Goal: Task Accomplishment & Management: Use online tool/utility

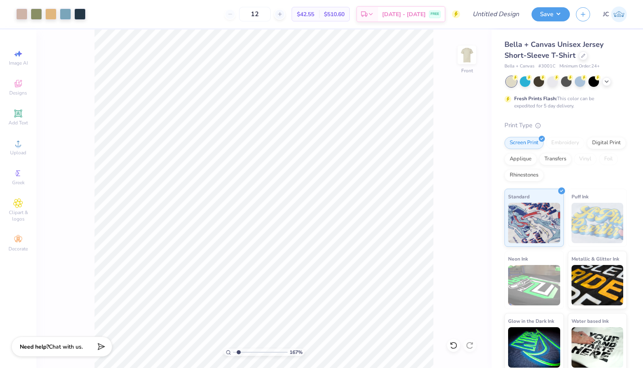
type input "1.66819269007968"
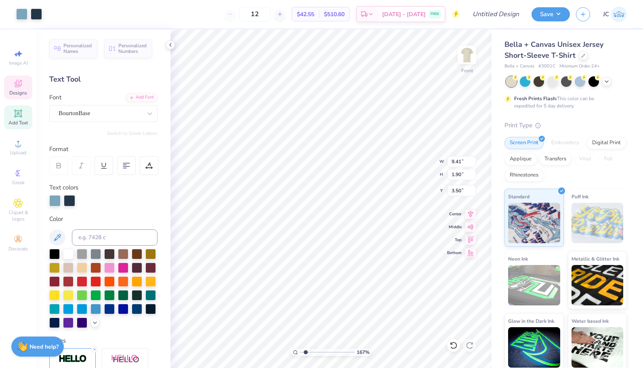
scroll to position [6, 1]
type textarea "SIGMA Pi"
type input "1.66819269007968"
type textarea "S SIGMA Pi"
type input "1.66819269007968"
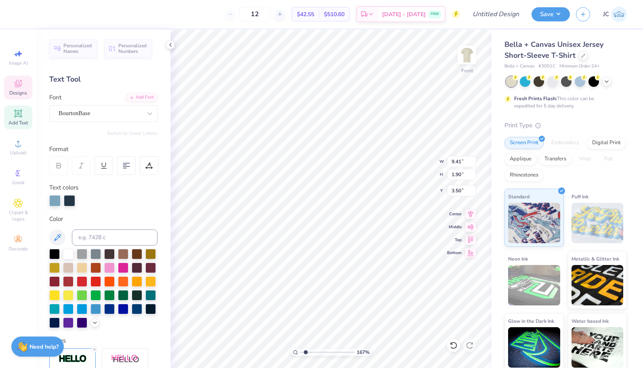
type textarea "Si SIGMA Pi"
type input "1.66819269007968"
type textarea "Sig SIGMA Pi"
type input "1.66819269007968"
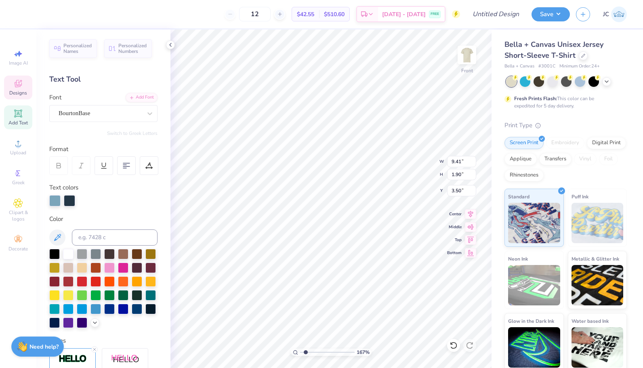
type textarea "Sigma SIGMA Pi"
type input "1.66819269007968"
type textarea "Sigma SIGMA Pi"
type input "1.66819269007968"
type textarea "Sigma Pi"
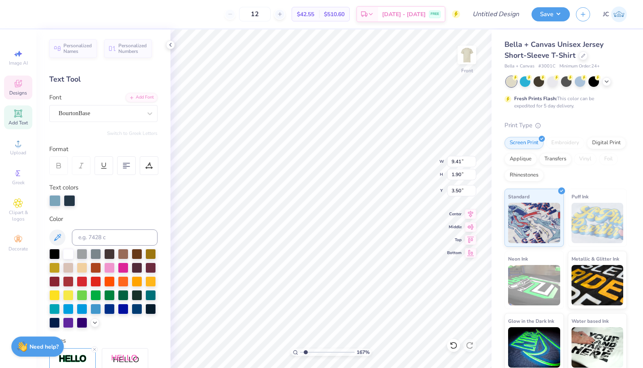
scroll to position [6, 2]
type input "1.66819269007968"
type textarea "Sigma A Pi"
type input "1.66819269007968"
type textarea "Sigma Al Pi"
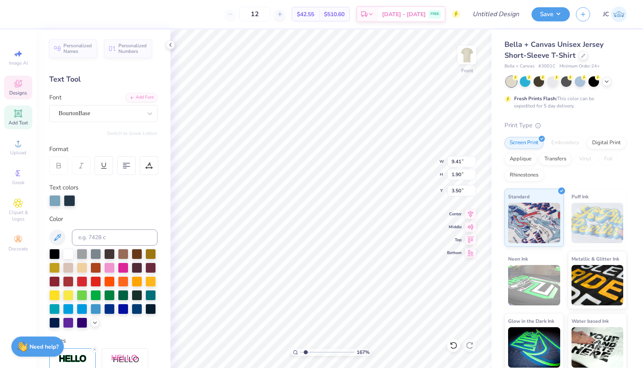
type input "1.66819269007968"
type textarea "Sigma Alp Pi"
type input "1.66819269007968"
type textarea "Sigma Alpha Pi"
type input "1.66819269007968"
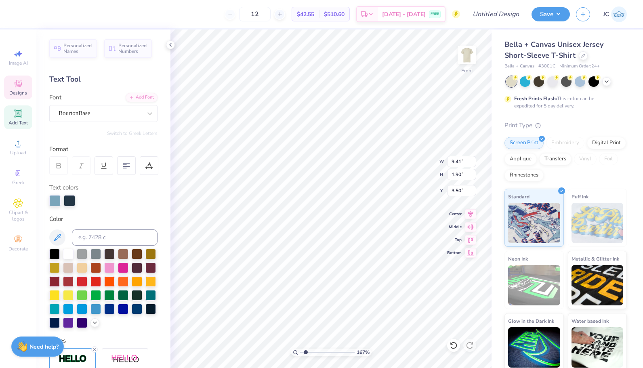
scroll to position [6, 3]
type textarea "Sigma Alpha Pi"
type input "1.66819269007968"
type textarea "Sigma Alpha"
type input "1.66819269007968"
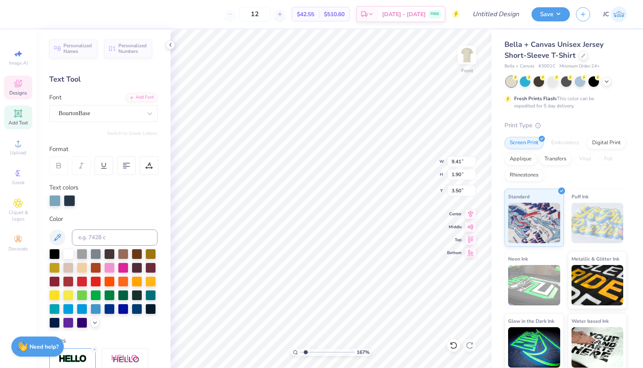
type textarea "Sigma Alpha E"
type input "1.66819269007968"
type textarea "Sigma Alpha Ep"
type input "1.66819269007968"
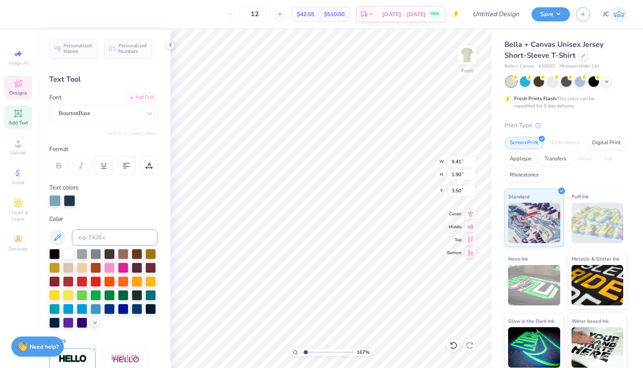
type textarea "Sigma Alpha Epsi"
type input "1.66819269007968"
type textarea "Sigma Alpha Epsil"
type input "1.66819269007968"
type textarea "Sigma Alpha Epsilo"
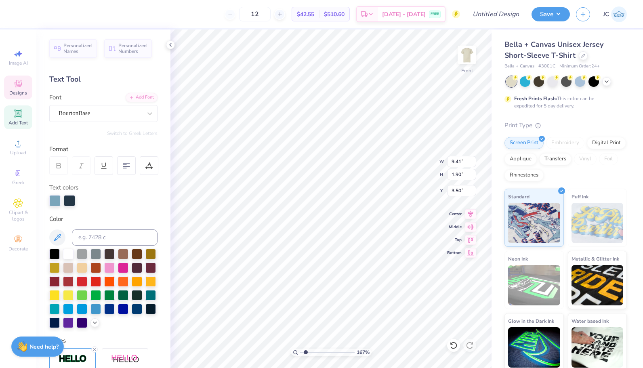
type input "1.66819269007968"
type textarea "Sigma Alpha Epsilon"
type input "1.66819269007968"
type input "10.45"
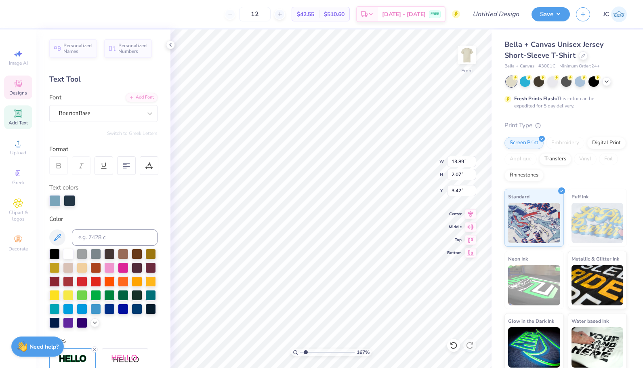
type input "1.56"
type input "3.93"
type input "1.66819269007968"
type input "11.73"
type input "1.75"
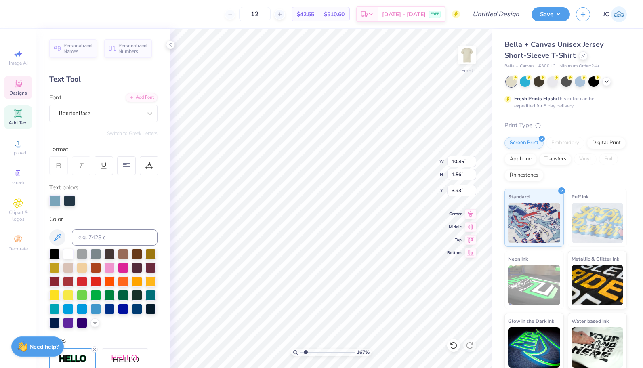
type input "3.74"
type input "1.66819269007968"
type input "3.98"
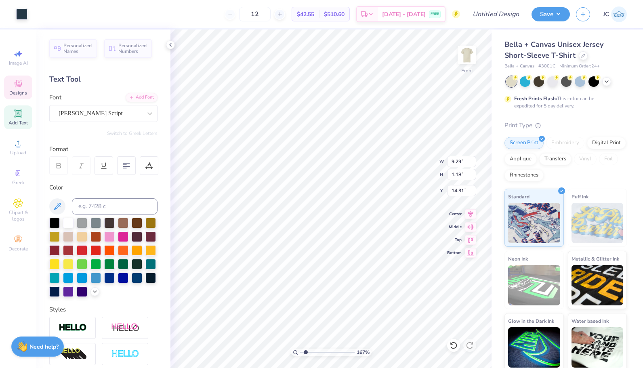
type input "1.66819269007968"
type textarea "Recruitment 2021"
type input "1.66819269007968"
type textarea "F Recruitment 2021"
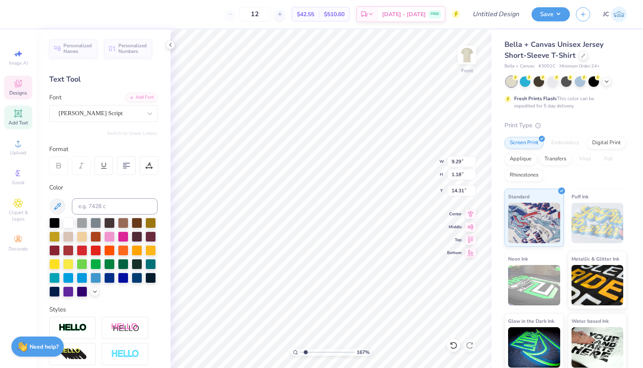
type input "1.66819269007968"
type textarea "Fa Recruitment 2021"
type input "1.66819269007968"
type textarea "Fal Recruitment 2021"
type input "1.66819269007968"
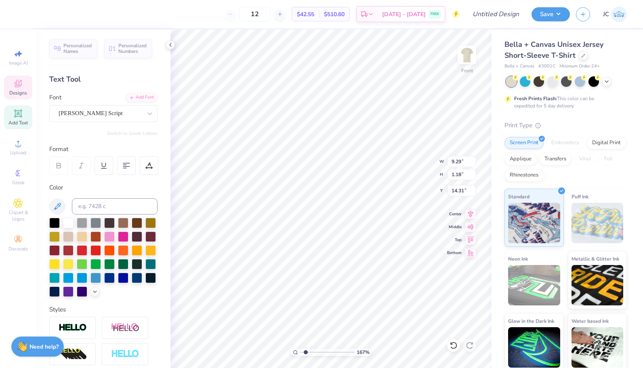
type textarea "Fall Recruitment 2021"
type input "1.66819269007968"
type input "8.70"
type input "1.05"
type input "14.34"
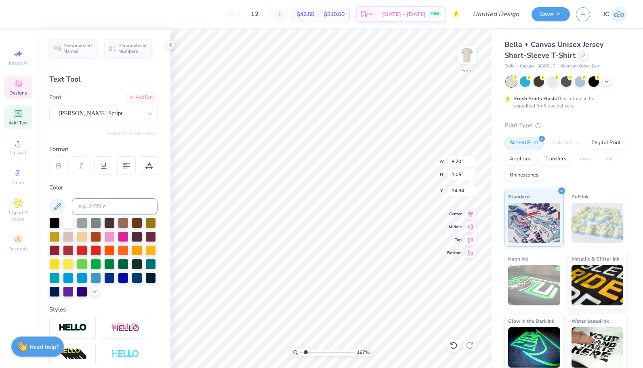
scroll to position [6, 4]
type input "1.66819269007968"
type textarea "Fall Recruitment 202"
type input "1.66819269007968"
type textarea "Fall Recruitment 2025"
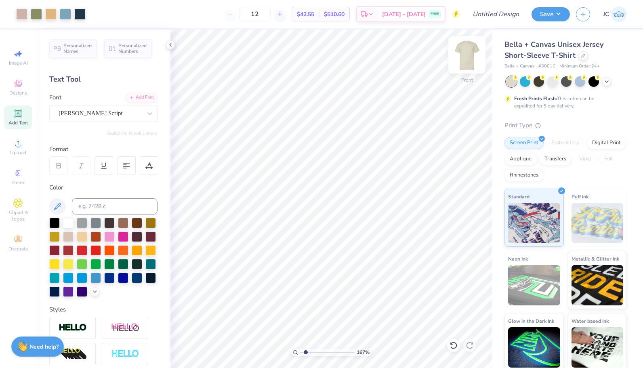
click at [463, 56] on img at bounding box center [466, 55] width 32 height 32
click at [467, 63] on img at bounding box center [466, 55] width 32 height 32
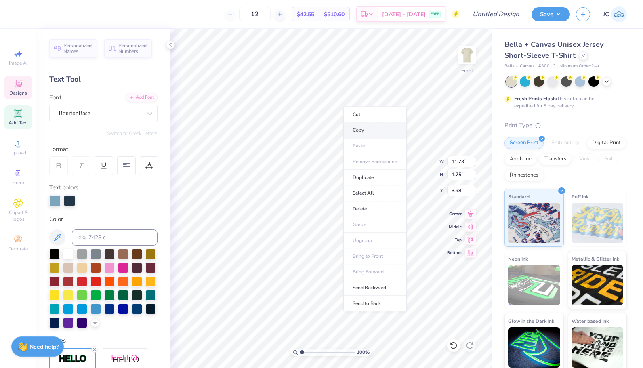
click at [374, 130] on li "Copy" at bounding box center [374, 130] width 63 height 16
click at [473, 51] on img at bounding box center [466, 55] width 32 height 32
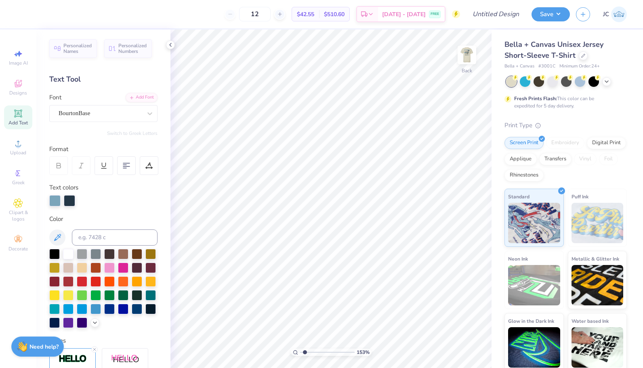
click at [304, 351] on input "range" at bounding box center [327, 351] width 54 height 7
click at [333, 203] on li "Paste" at bounding box center [338, 203] width 63 height 16
click at [312, 354] on input "range" at bounding box center [327, 351] width 54 height 7
type input "2.34238878412131"
type textarea "Sigm Alpha Epsilon"
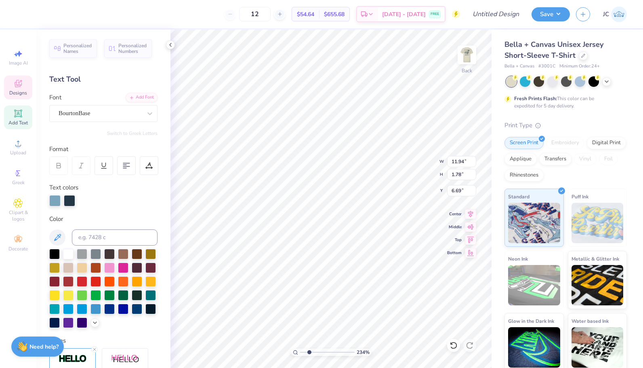
type input "2.34238878412131"
type textarea "Sig Alpha Epsilon"
type input "2.34238878412131"
type textarea "Si Alpha Epsilon"
type input "2.34238878412131"
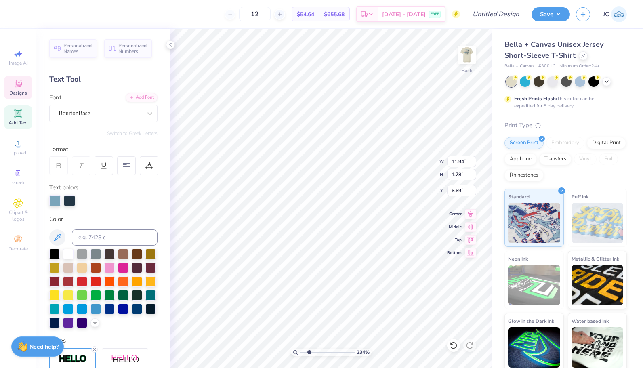
scroll to position [6, 1]
type textarea "S Alpha Epsilon"
type input "2.34238878412131"
type textarea "SAlpha Epsilon"
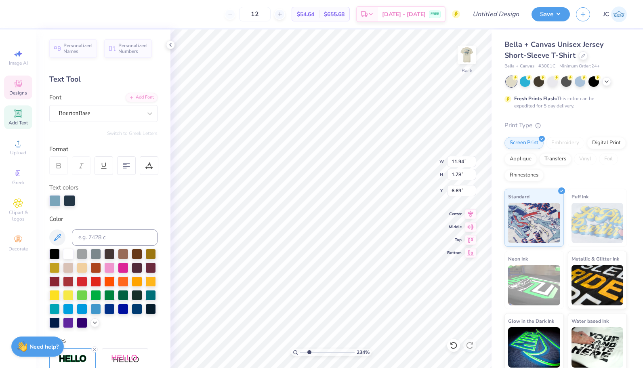
type input "2.34238878412131"
type textarea "SA Epsilon"
type input "2.34238878412131"
type textarea "SAEpsilon"
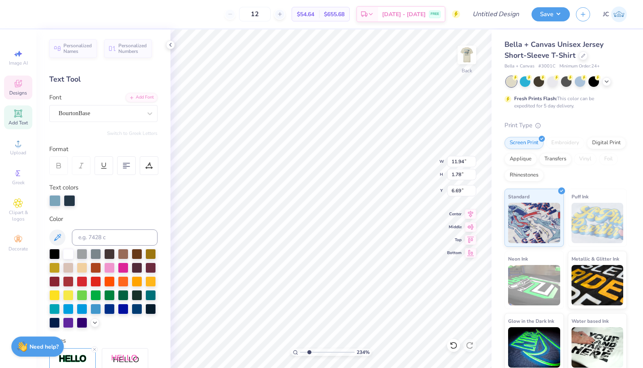
type input "2.34238878412131"
type textarea "SAE"
type input "2.34238878412131"
type input "2.51"
type input "2.34238878412131"
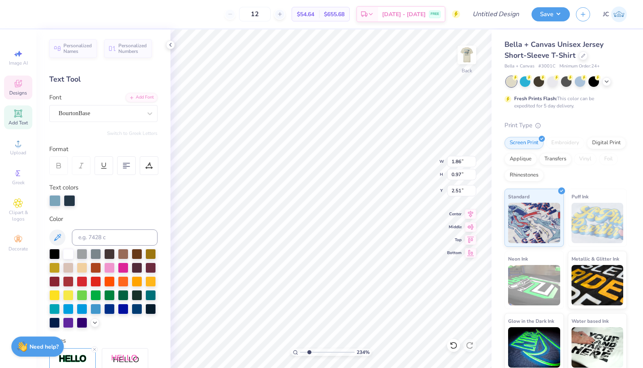
type input "2.30"
type input "1.20"
click at [468, 63] on img at bounding box center [466, 55] width 32 height 32
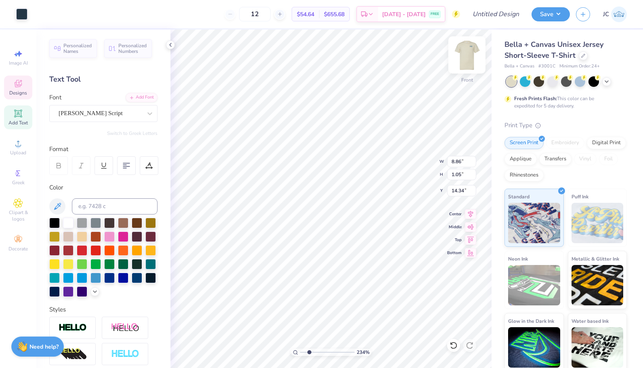
scroll to position [6, 1]
click at [449, 214] on div "234 % Front W 8.86 8.86 " H 1.05 1.05 " Y 14.34 14.34 " Center Middle Top Bottom" at bounding box center [330, 198] width 321 height 338
click at [79, 113] on div "[PERSON_NAME] Script" at bounding box center [100, 113] width 85 height 13
click at [146, 110] on icon at bounding box center [150, 113] width 8 height 8
click at [146, 115] on icon at bounding box center [150, 113] width 8 height 8
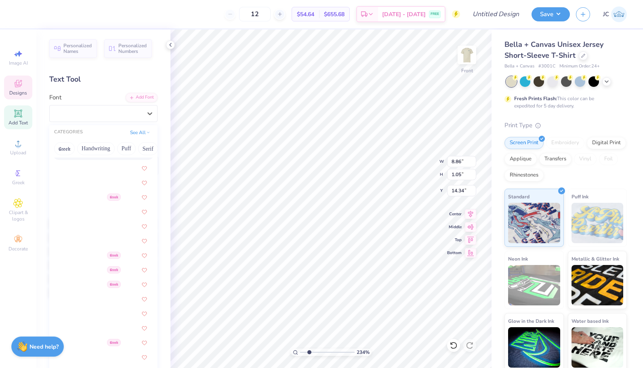
scroll to position [300, 0]
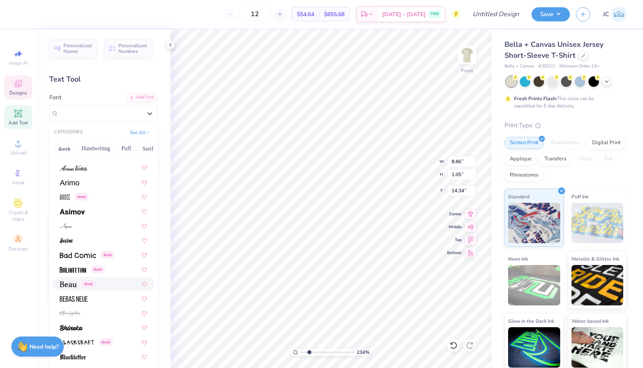
click at [98, 283] on div "Greek" at bounding box center [103, 283] width 87 height 8
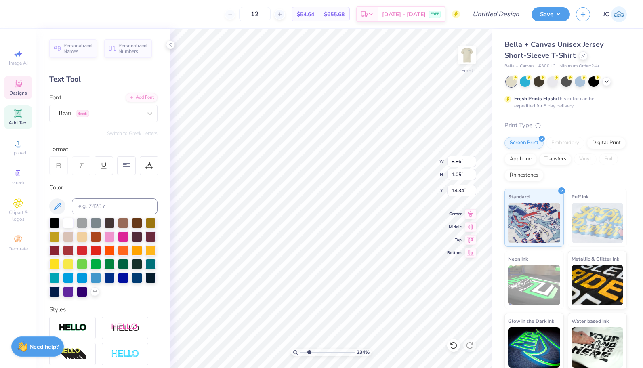
type input "2.34238878412131"
type input "11.72"
type input "1.09"
type input "14.32"
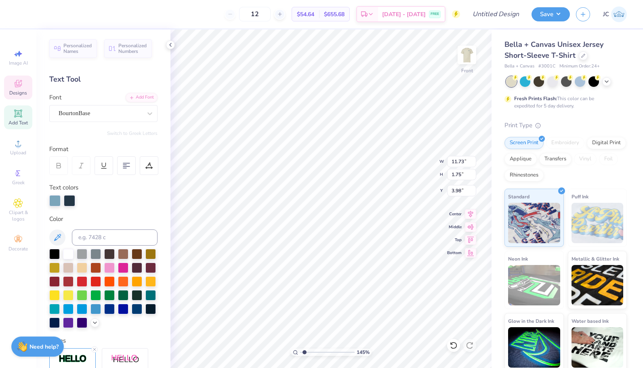
type input "1.45454689444092"
type input "11.72"
type input "1.09"
type input "14.32"
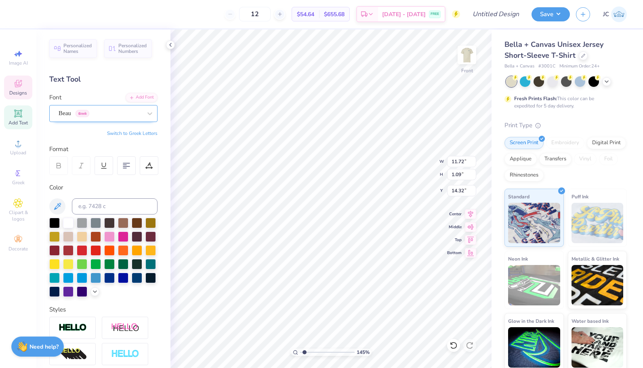
click at [124, 112] on div "Beau Greek" at bounding box center [100, 113] width 85 height 13
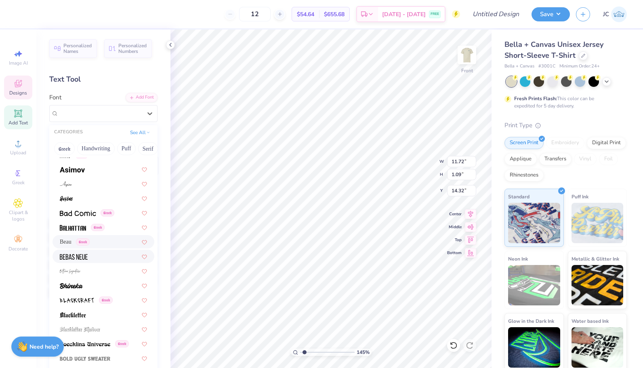
scroll to position [341, 0]
click at [109, 232] on div "Greek" at bounding box center [103, 228] width 102 height 13
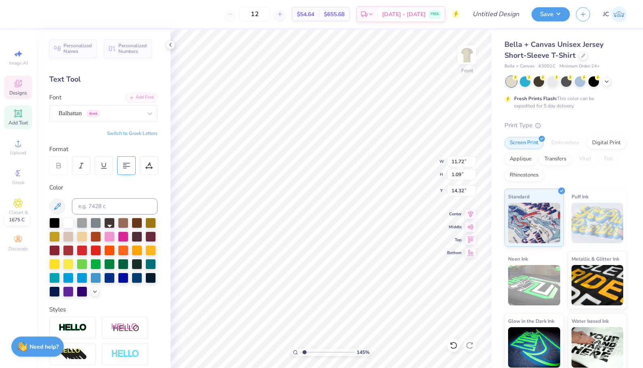
type input "1"
type input "10.58"
type input "1.01"
type input "14.36"
type input "1.93"
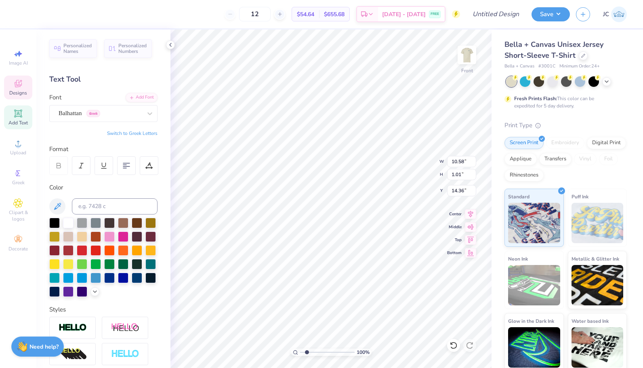
click at [307, 351] on input "range" at bounding box center [327, 351] width 54 height 7
click at [125, 113] on div "Balhattan Greek" at bounding box center [100, 113] width 85 height 13
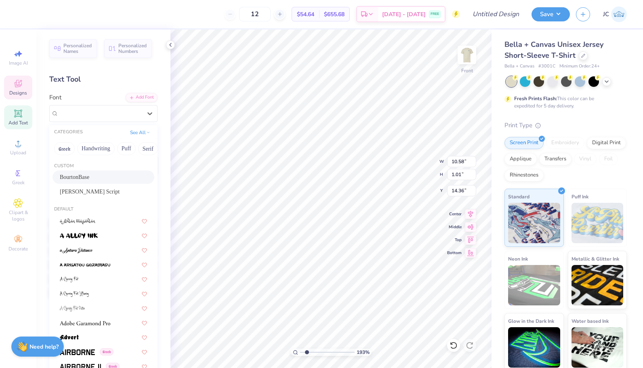
click at [92, 182] on div "BourtonBase" at bounding box center [103, 176] width 102 height 13
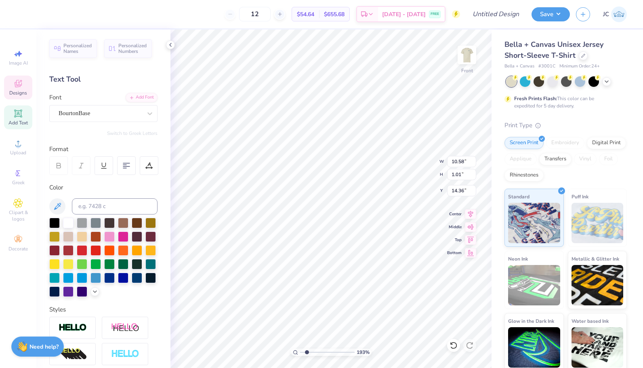
type input "13.88"
type input "0.84"
type input "14.45"
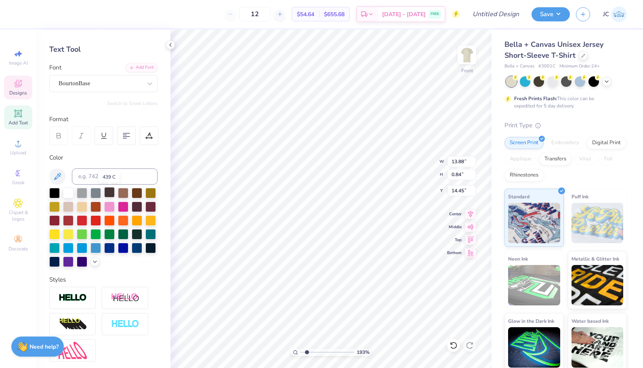
scroll to position [0, 0]
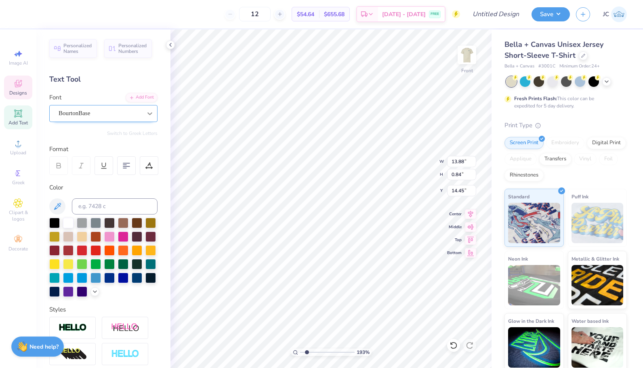
click at [142, 115] on div at bounding box center [149, 113] width 15 height 15
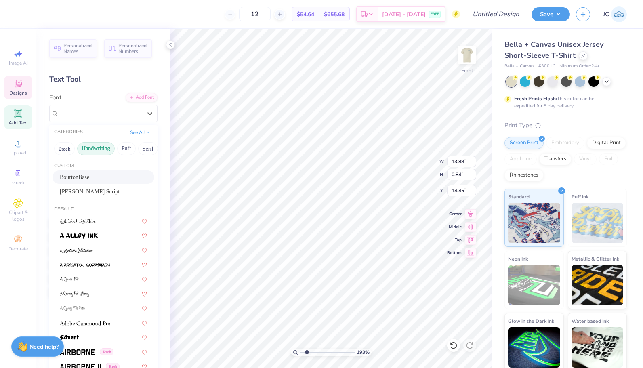
click at [101, 149] on button "Handwriting" at bounding box center [96, 148] width 38 height 13
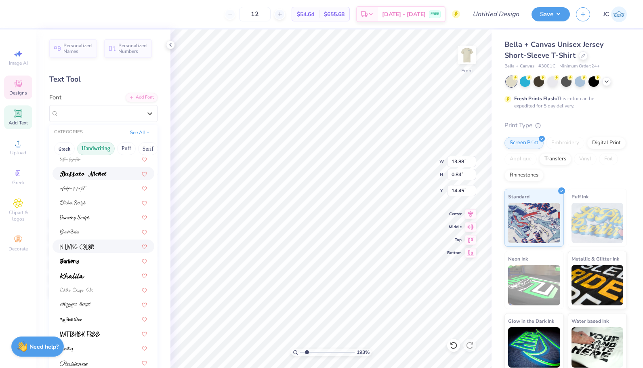
scroll to position [63, 0]
click at [93, 256] on div at bounding box center [103, 259] width 87 height 8
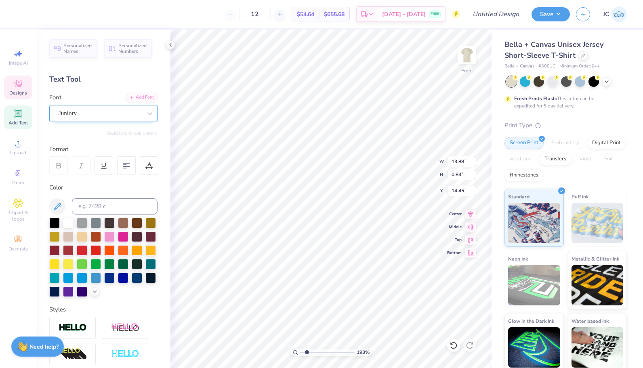
type input "11.05"
type input "1.08"
type input "14.33"
type input "7.84"
type input "0.77"
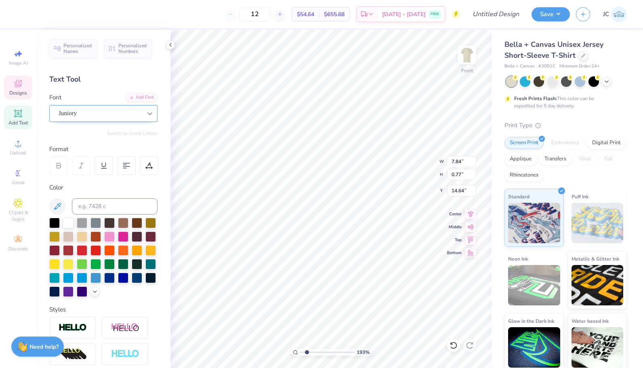
click at [148, 116] on div at bounding box center [149, 113] width 15 height 15
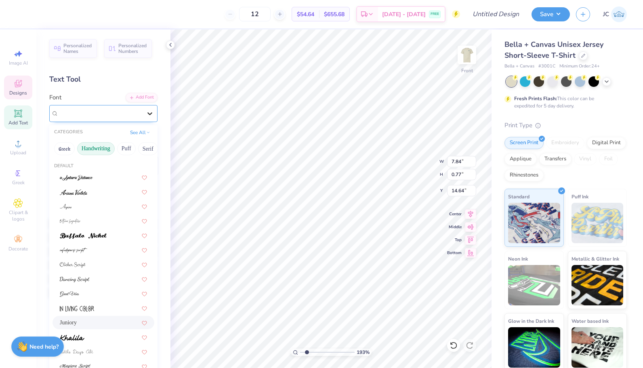
type input "14.50"
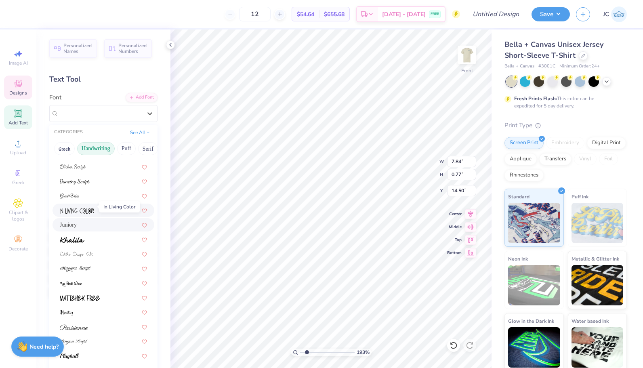
scroll to position [102, 0]
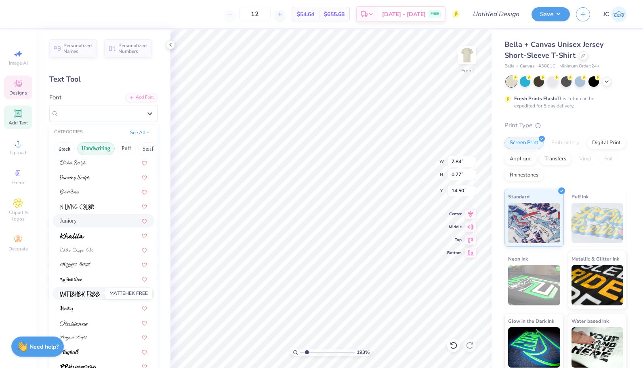
click at [84, 291] on img at bounding box center [80, 294] width 40 height 6
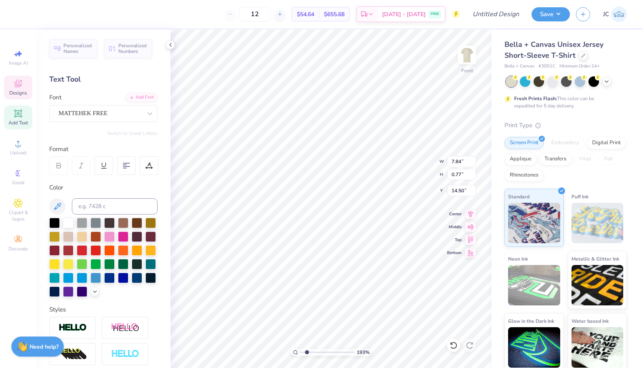
type input "5.03"
type input "0.65"
type input "14.56"
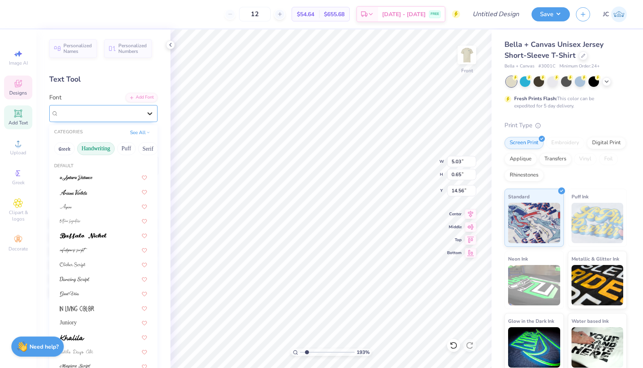
click at [142, 116] on div at bounding box center [149, 113] width 15 height 15
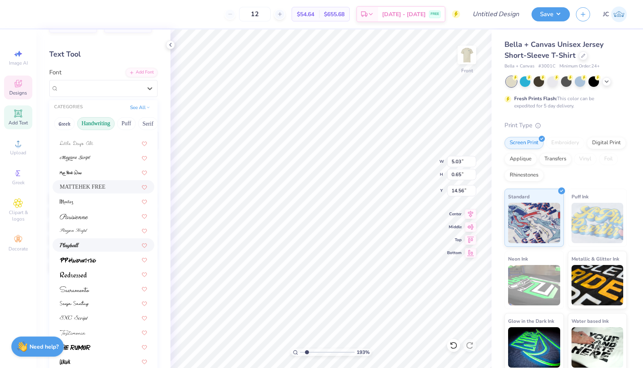
scroll to position [26, 0]
click at [96, 333] on div at bounding box center [103, 331] width 87 height 8
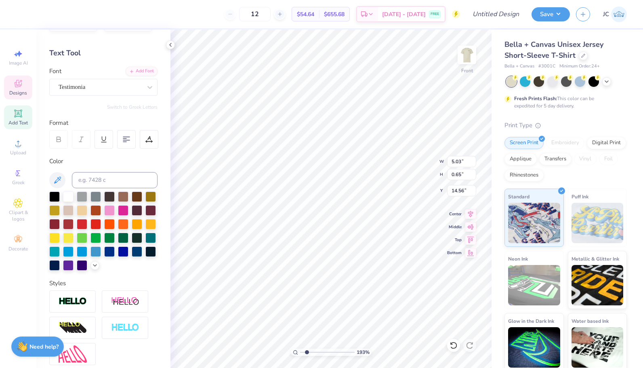
type input "6.75"
type input "0.67"
type input "14.55"
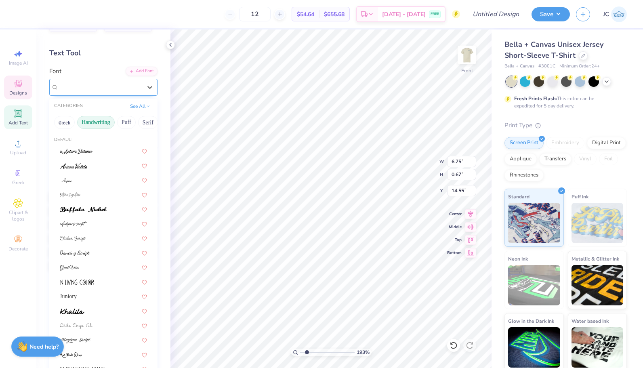
click at [121, 85] on div "Testimonia" at bounding box center [100, 87] width 85 height 13
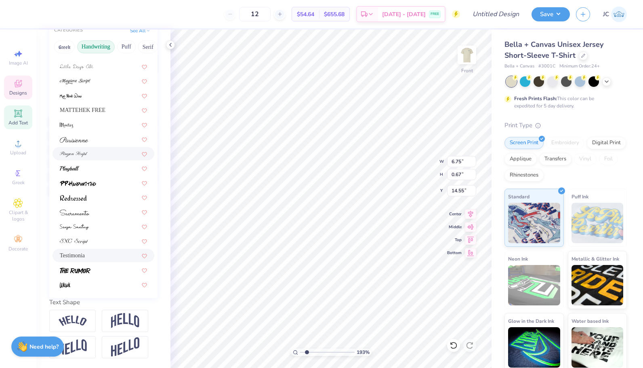
scroll to position [107, 0]
click at [92, 280] on div at bounding box center [103, 284] width 87 height 8
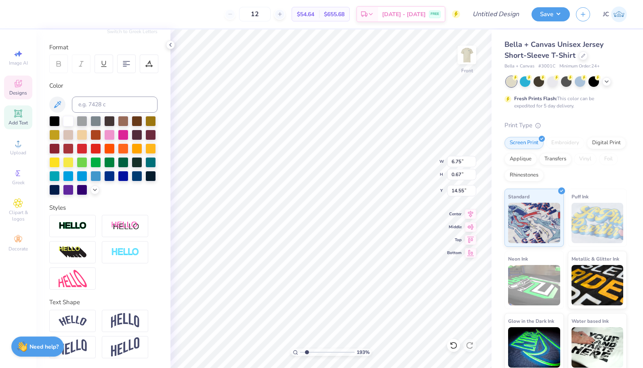
type input "5.39"
type input "0.78"
type input "14.49"
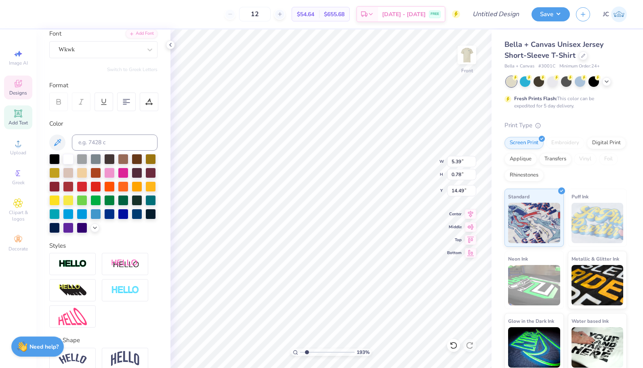
scroll to position [61, 0]
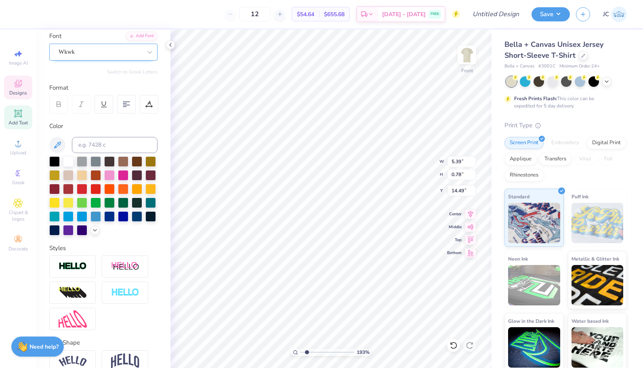
click at [107, 56] on div "Wkwk" at bounding box center [100, 52] width 85 height 13
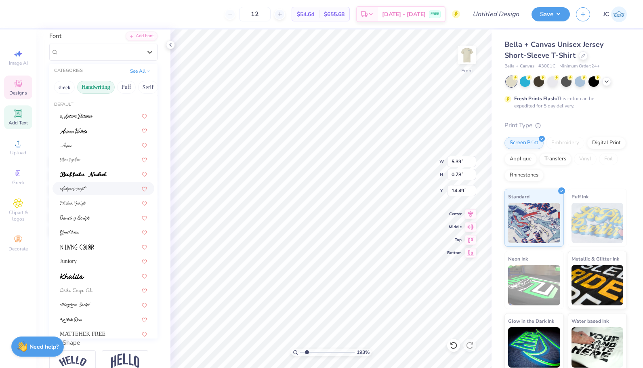
click at [110, 189] on div at bounding box center [103, 188] width 87 height 8
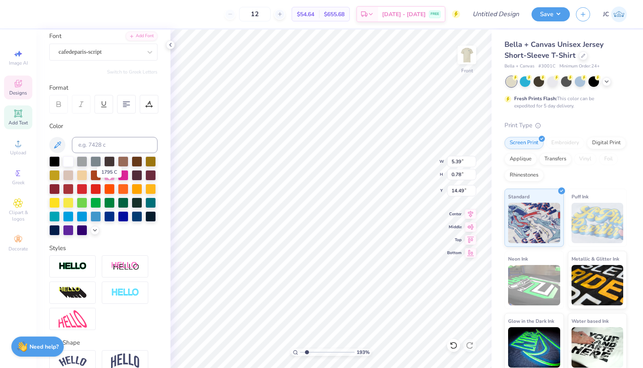
type input "3.87"
type input "0.84"
type input "14.47"
type input "5.67"
type input "1.22"
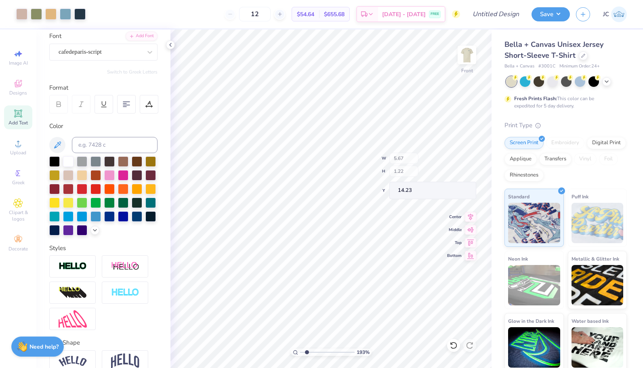
type input "14.23"
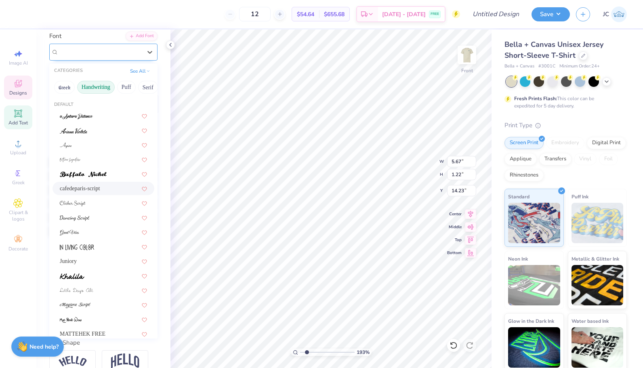
click at [118, 51] on div "cafedeparis-script" at bounding box center [100, 52] width 85 height 13
click at [109, 144] on div at bounding box center [103, 144] width 87 height 8
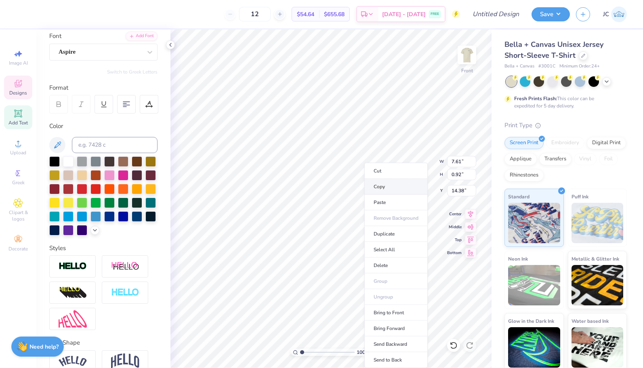
click at [392, 185] on li "Copy" at bounding box center [395, 187] width 63 height 16
click at [470, 56] on img at bounding box center [466, 55] width 32 height 32
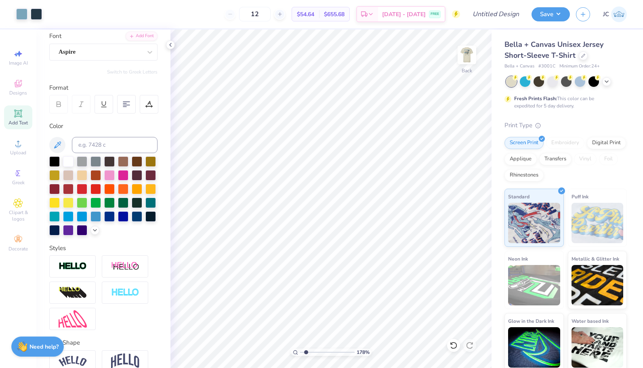
click at [306, 352] on input "range" at bounding box center [327, 351] width 54 height 7
click at [323, 203] on li "Paste" at bounding box center [331, 200] width 63 height 16
type input "1.64793027821182"
type textarea "Recruitment 2025"
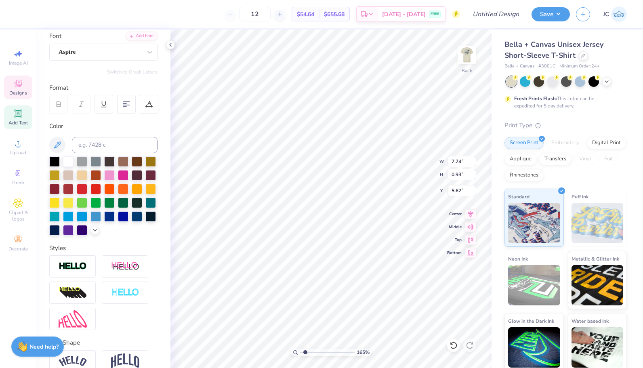
type input "1.64793027821182"
type textarea "F Recruitment 2025"
type input "1.64793027821182"
type textarea "FA Recruitment 2025"
type input "1.64793027821182"
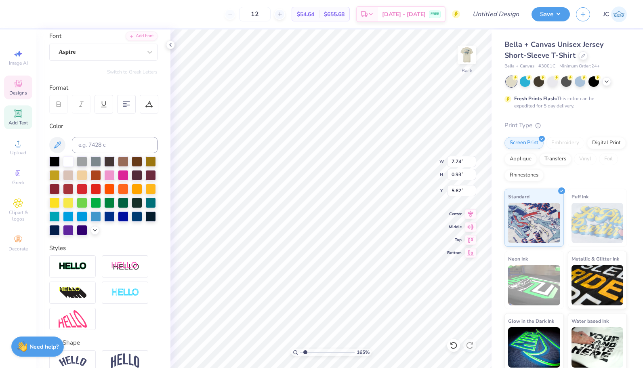
type textarea "FALL Recruitment 2025"
type input "1.64793027821182"
type textarea "FAL Recruitment 2025"
type input "1.64793027821182"
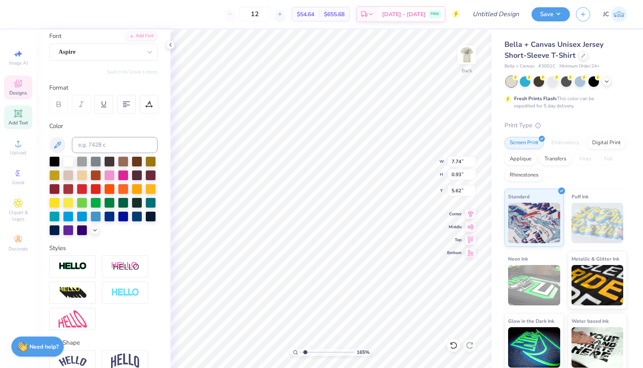
type textarea "FA Recruitment 2025"
type input "1.64793027821182"
type textarea "F Recruitment 2025"
type input "1.64793027821182"
type textarea "Fa Recruitment 2025"
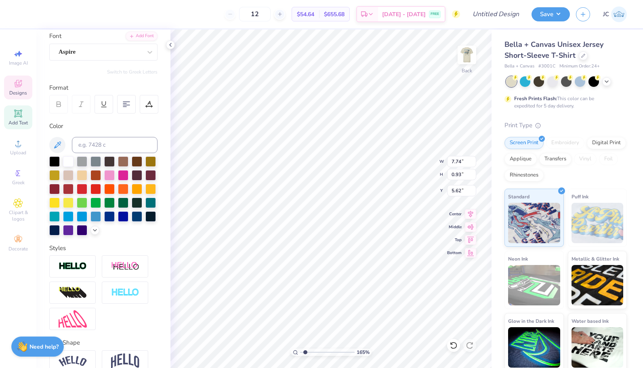
type input "1.64793027821182"
type textarea "Fal Recruitment 2025"
type input "1.64793027821182"
type textarea "Fall Recruitment 2025"
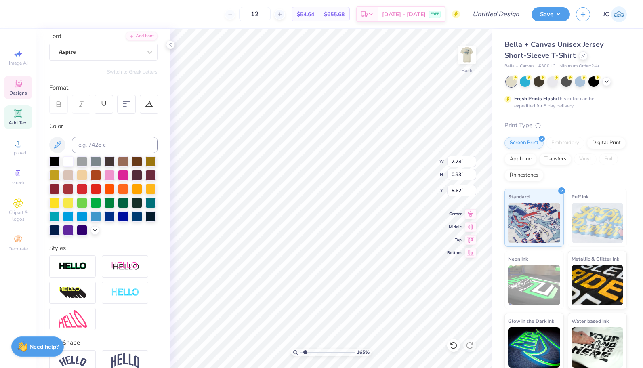
type input "1.64793027821182"
type textarea "Fall R"
type input "1.64793027821182"
type textarea "Fall Ru"
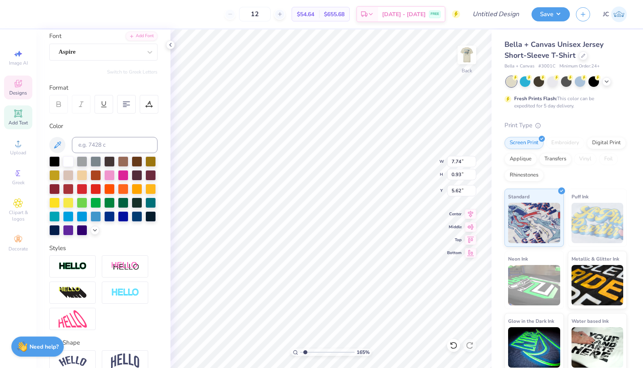
type input "1.64793027821182"
type textarea "Fall Ruh"
type input "1.64793027821182"
type textarea "Fall Ru"
type input "1.64793027821182"
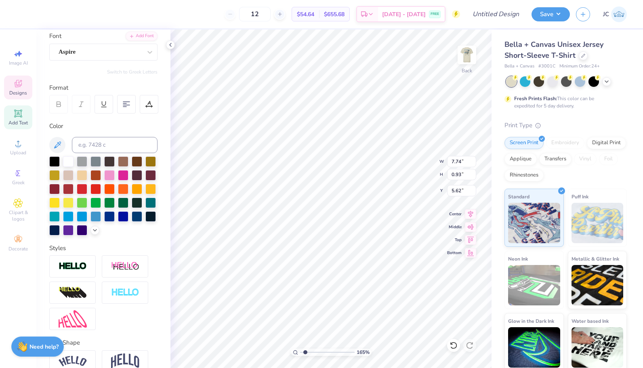
type textarea "Fall Rus"
type input "1.64793027821182"
type textarea "Fall Rush"
type input "1.64793027821182"
type input "3.92"
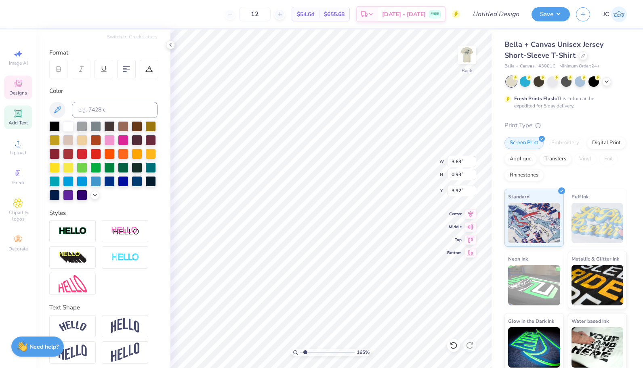
scroll to position [115, 0]
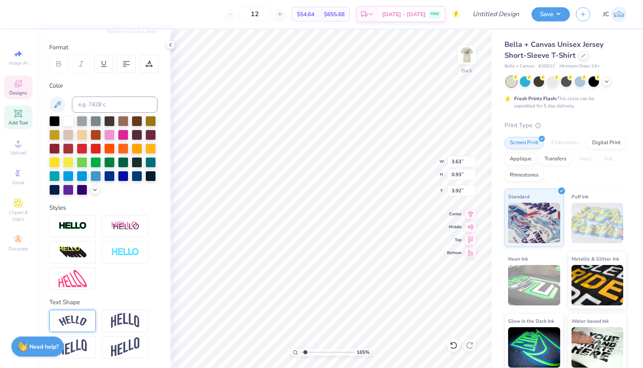
click at [86, 325] on img at bounding box center [73, 320] width 28 height 11
type input "1.64793027821182"
type input "4.46"
type input "1.39"
type input "3.69"
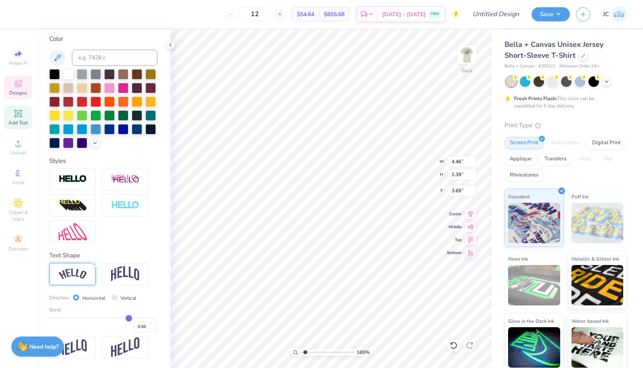
scroll to position [152, 0]
type input "0.32"
click at [115, 318] on input "range" at bounding box center [103, 317] width 108 height 1
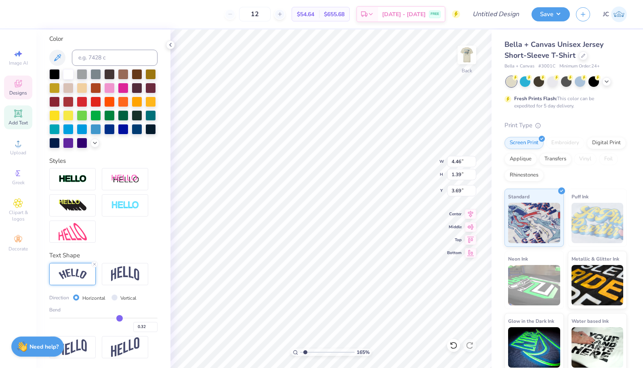
type input "1.64793027821182"
type input "4.07"
type input "1.10"
type input "3.84"
click at [75, 327] on div "Bend 0.32" at bounding box center [103, 319] width 108 height 26
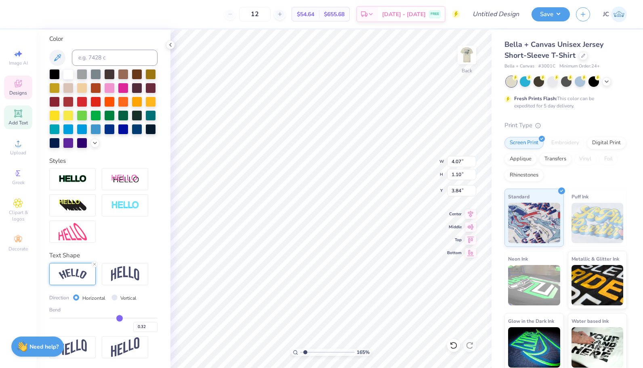
type input "-0.46"
click at [78, 318] on input "range" at bounding box center [103, 317] width 108 height 1
type input "1.64793027821182"
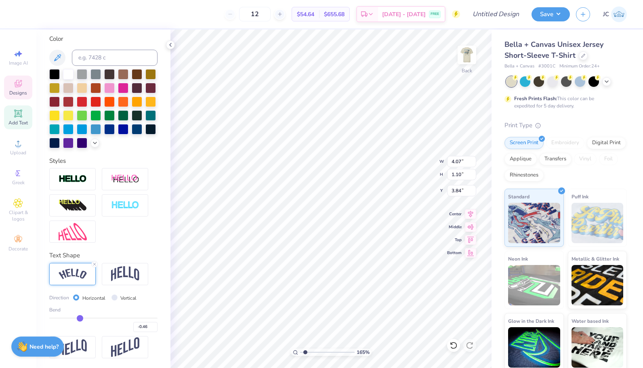
type input "4.75"
type input "1.25"
type input "3.76"
type input "-0.33"
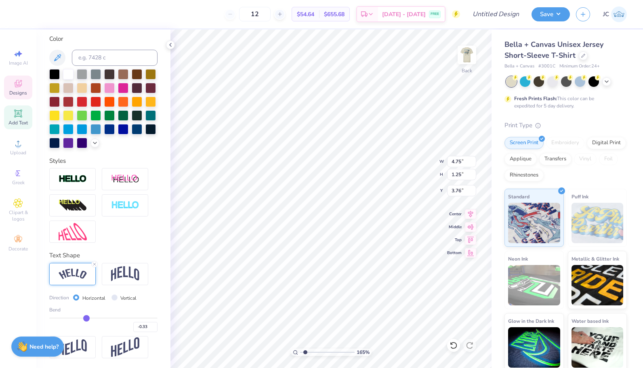
type input "-0.33"
click at [84, 318] on input "range" at bounding box center [103, 317] width 108 height 1
type input "1.64793027821182"
type input "4.46"
type input "1.05"
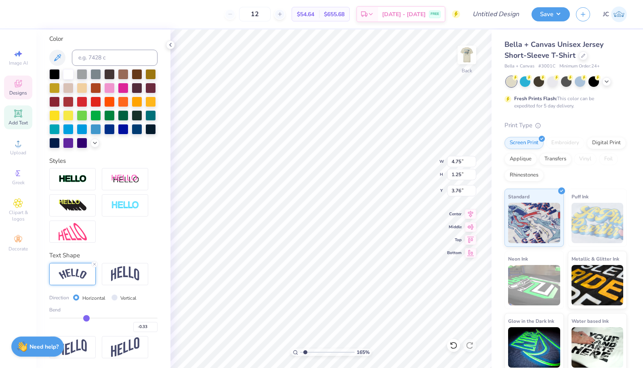
type input "3.86"
type input "-0.25"
click at [88, 318] on input "range" at bounding box center [103, 317] width 108 height 1
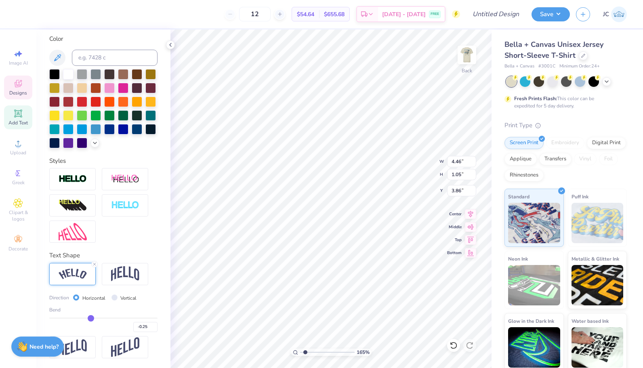
type input "1.64793027821182"
type input "4.27"
type input "1.00"
type input "3.89"
type input "1.12003496708563"
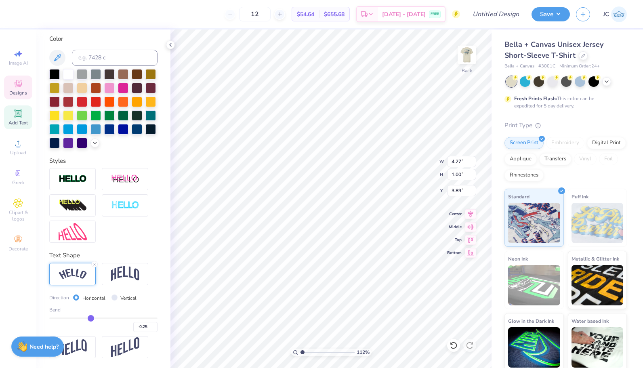
type input "3.16"
type input "0.74"
type input "4.15"
type input "1.12003496708563"
type input "3.89"
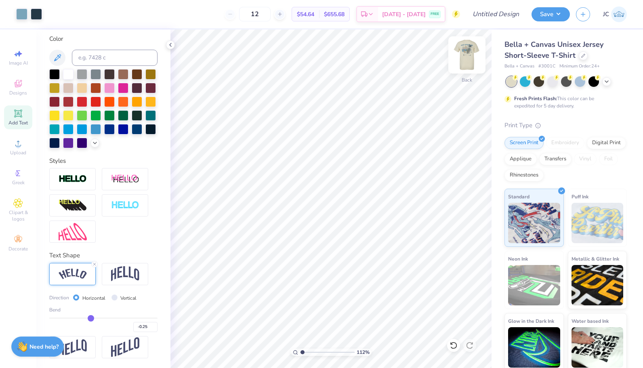
click at [462, 57] on img at bounding box center [466, 55] width 32 height 32
type input "1.12003496708563"
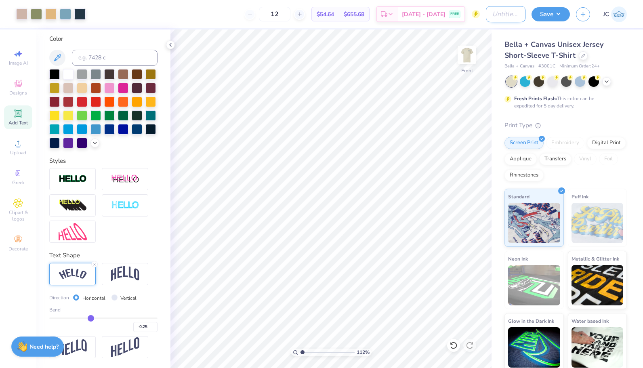
click at [495, 14] on input "Design Title" at bounding box center [506, 14] width 40 height 16
type input "S"
type input "1.12003496708563"
type input "SA"
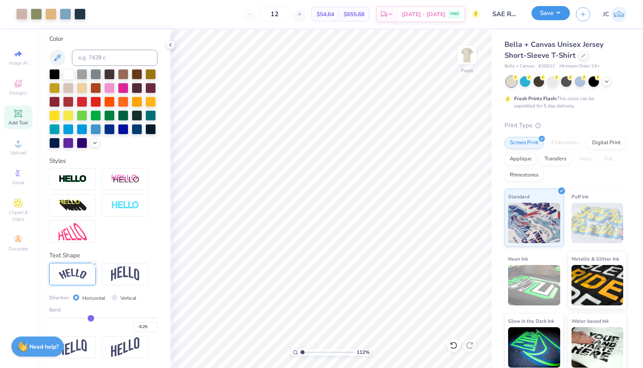
click at [561, 19] on button "Save" at bounding box center [550, 13] width 38 height 14
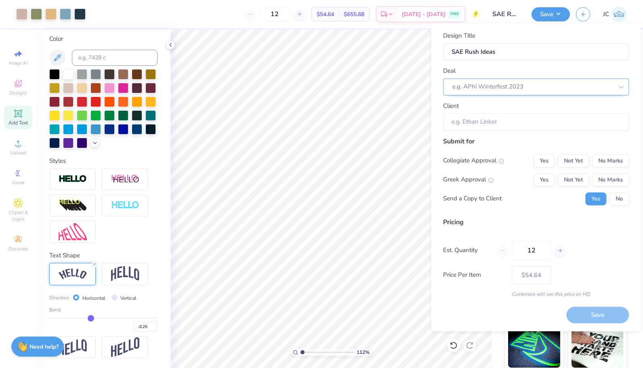
click at [504, 93] on div "e.g. APhi Winterfest 2023" at bounding box center [536, 86] width 186 height 17
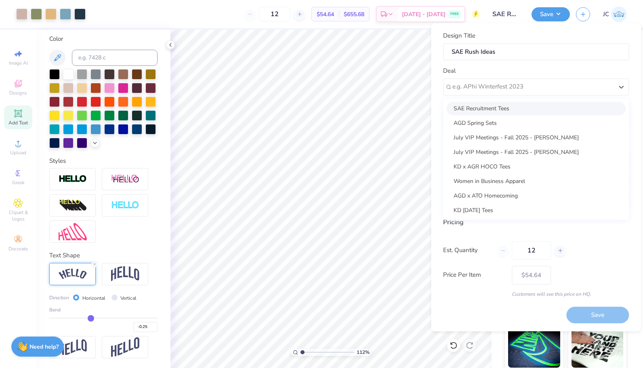
click at [497, 108] on div "SAE Recruitment Tees" at bounding box center [535, 108] width 179 height 13
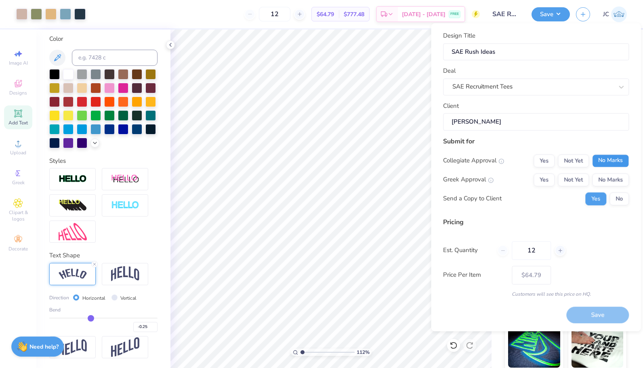
click at [607, 165] on button "No Marks" at bounding box center [610, 160] width 37 height 13
click at [582, 178] on button "Not Yet" at bounding box center [572, 179] width 31 height 13
click at [615, 198] on button "No" at bounding box center [618, 198] width 19 height 13
drag, startPoint x: 540, startPoint y: 252, endPoint x: 515, endPoint y: 251, distance: 25.5
click at [515, 251] on input "12" at bounding box center [530, 250] width 39 height 19
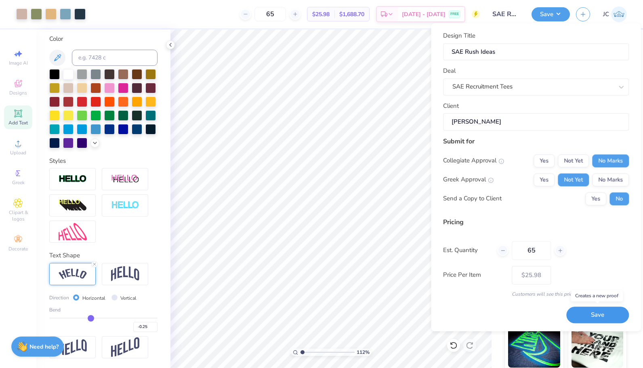
click at [590, 317] on button "Save" at bounding box center [597, 314] width 63 height 17
